Goal: Task Accomplishment & Management: Manage account settings

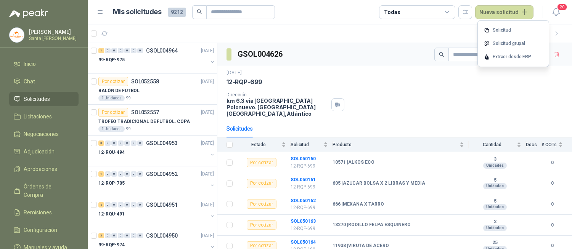
scroll to position [364, 0]
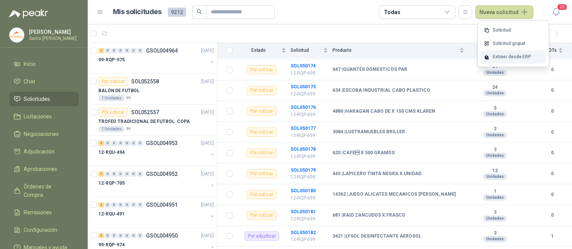
click at [504, 57] on div "Extraer desde ERP" at bounding box center [513, 56] width 65 height 13
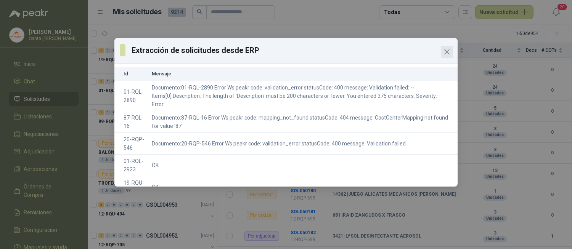
click at [443, 50] on icon "Close" at bounding box center [446, 51] width 9 height 9
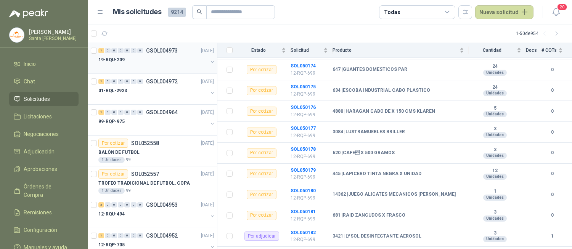
click at [168, 67] on div at bounding box center [152, 67] width 109 height 6
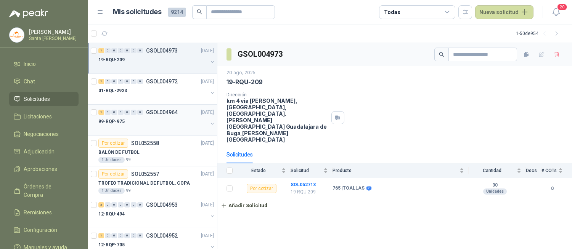
click at [167, 107] on div "1 0 0 0 0 0 0 GSOL004964 [DATE] 99-RQP-975" at bounding box center [152, 120] width 129 height 31
click at [165, 100] on div at bounding box center [152, 98] width 109 height 6
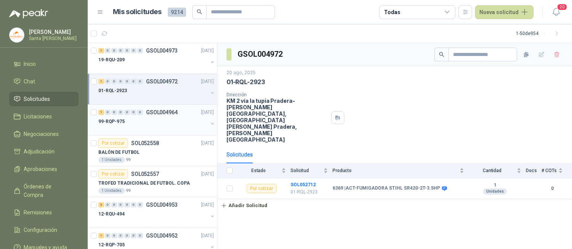
click at [162, 122] on div "99-RQP-975" at bounding box center [152, 121] width 109 height 9
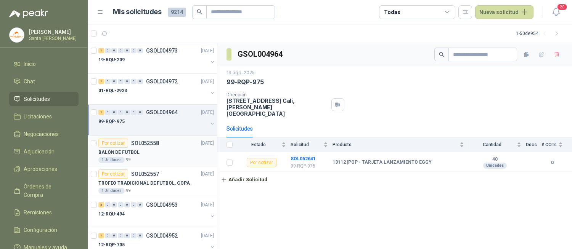
click at [163, 144] on div "Por cotizar SOL052558 [DATE]" at bounding box center [155, 143] width 115 height 9
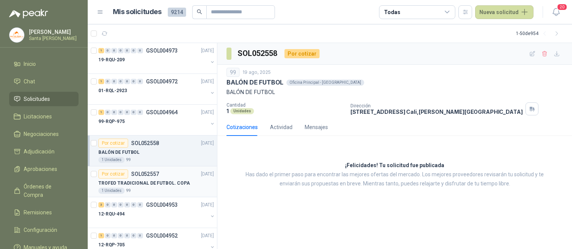
click at [152, 188] on div "1 Unidades 99" at bounding box center [155, 191] width 115 height 6
